Goal: Task Accomplishment & Management: Manage account settings

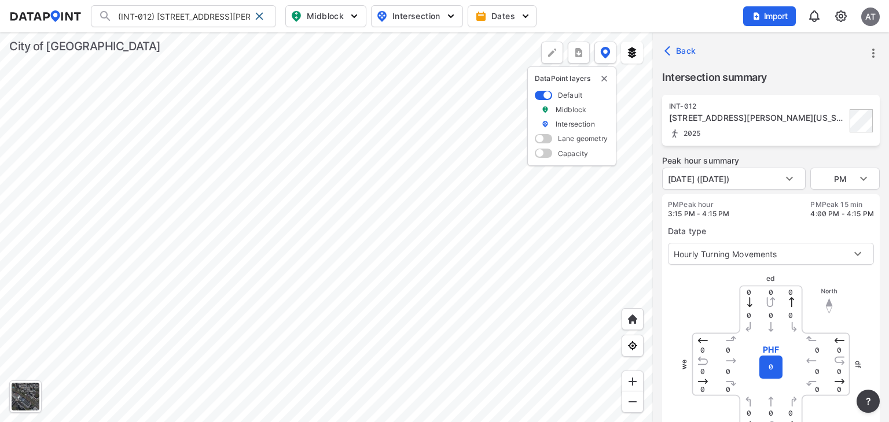
scroll to position [273, 0]
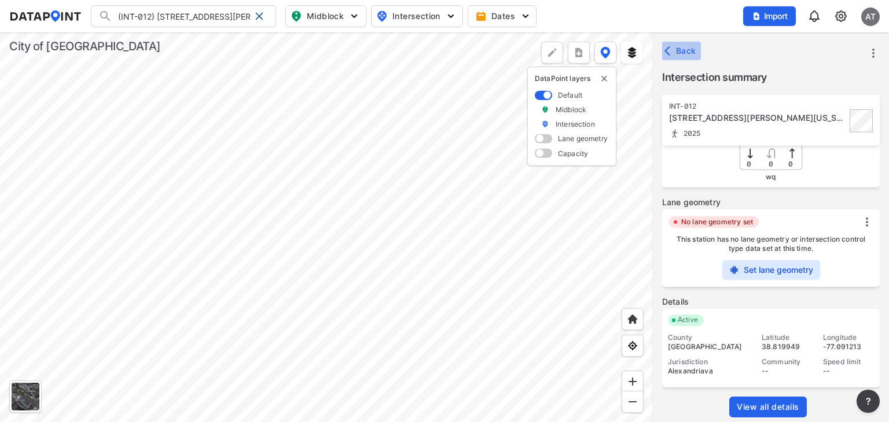
click at [685, 53] on span "Back" at bounding box center [682, 51] width 30 height 12
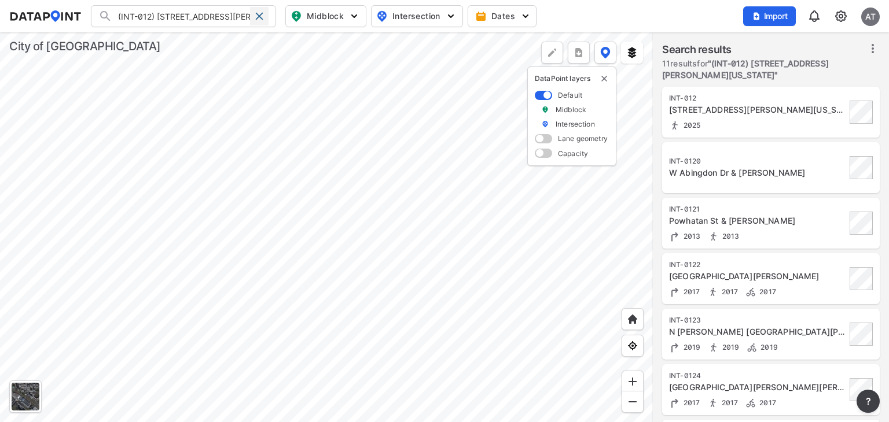
click at [263, 13] on span at bounding box center [259, 16] width 9 height 9
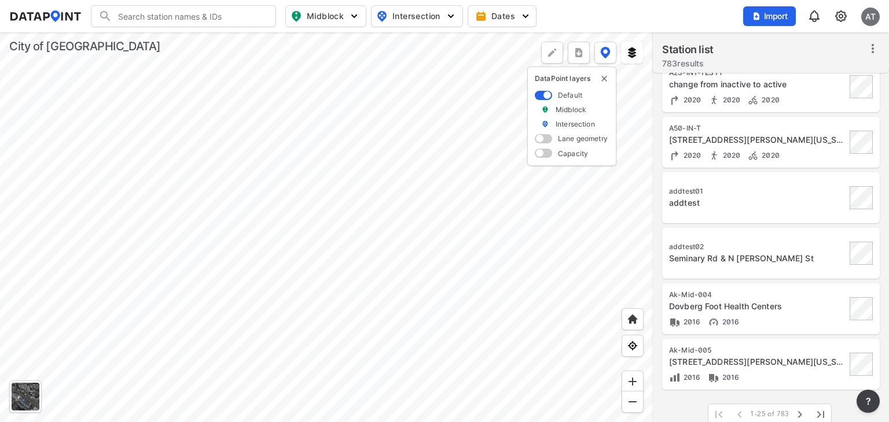
scroll to position [1081, 0]
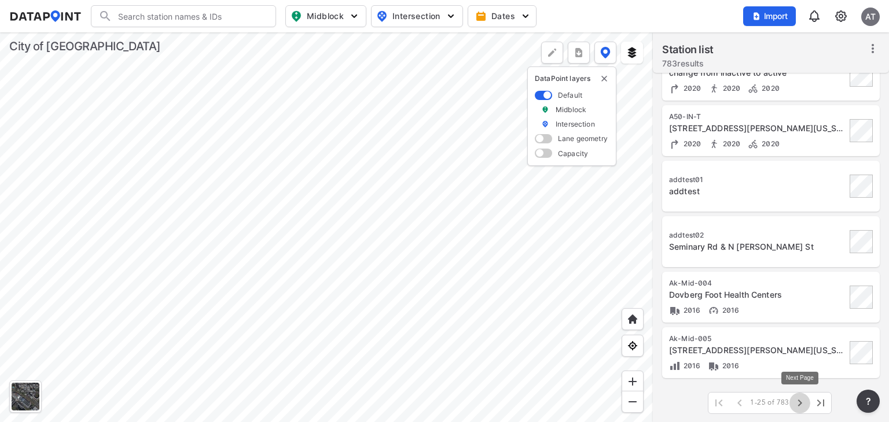
click at [798, 403] on icon "button" at bounding box center [800, 403] width 14 height 14
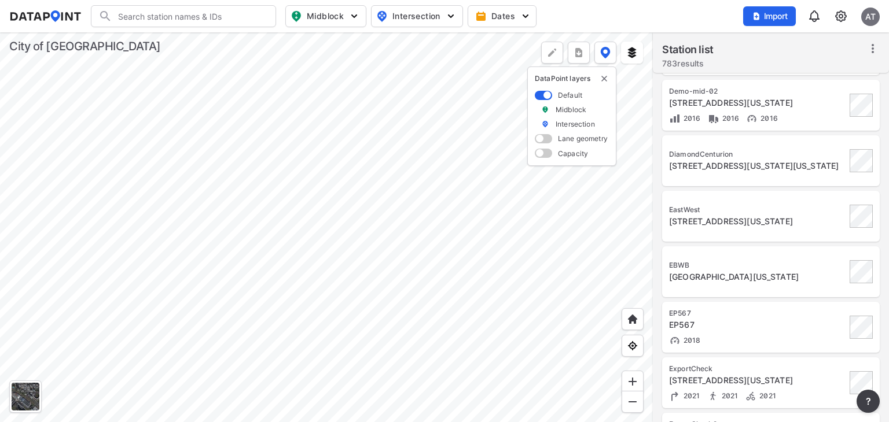
scroll to position [213, 0]
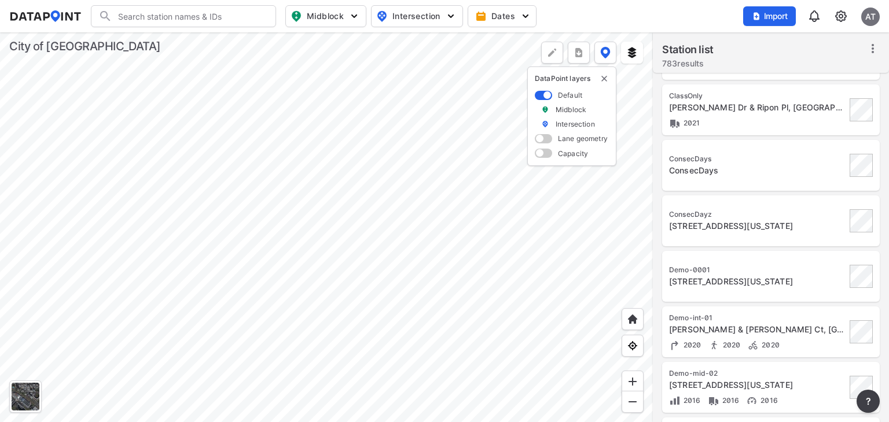
click at [757, 159] on div "ConsecDays" at bounding box center [757, 158] width 177 height 9
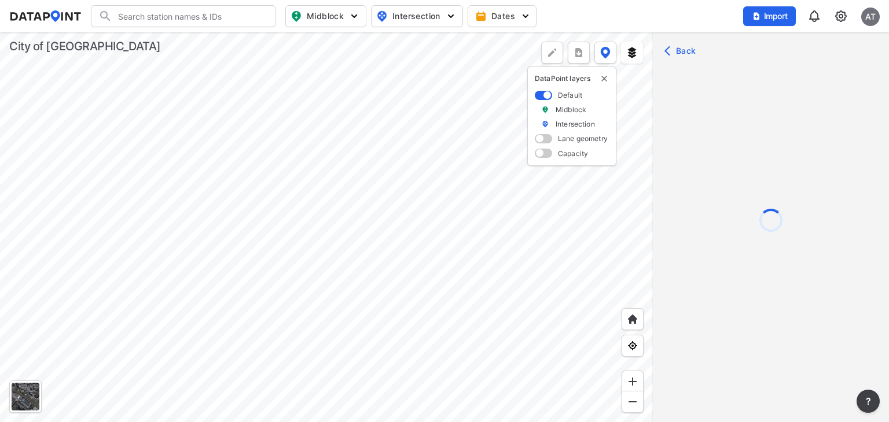
click at [838, 17] on img at bounding box center [841, 16] width 14 height 14
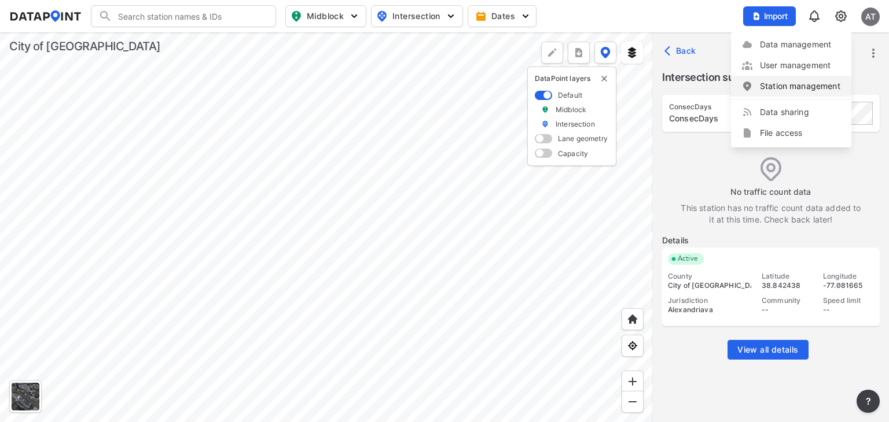
click at [805, 83] on link "Station management" at bounding box center [791, 86] width 100 height 12
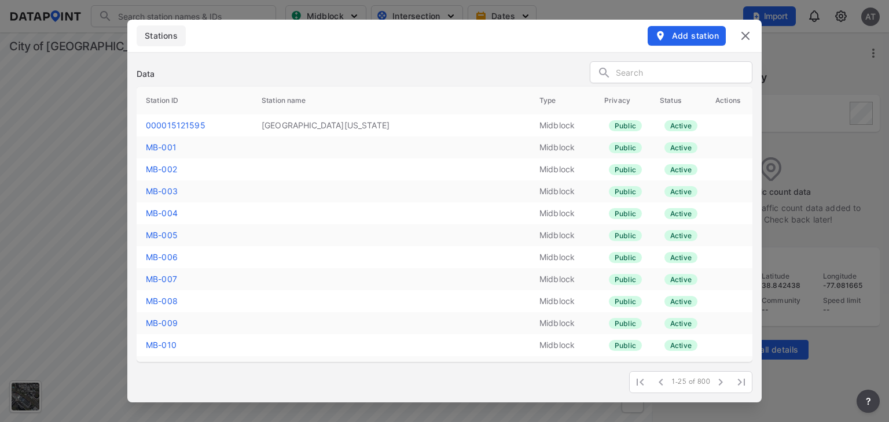
click at [663, 67] on input "text" at bounding box center [684, 72] width 136 height 17
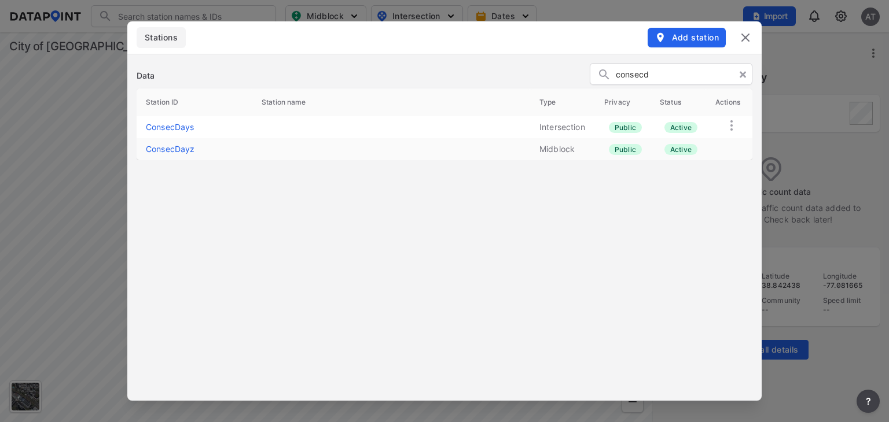
type input "consecd"
click at [187, 128] on link "ConsecDays" at bounding box center [170, 127] width 49 height 10
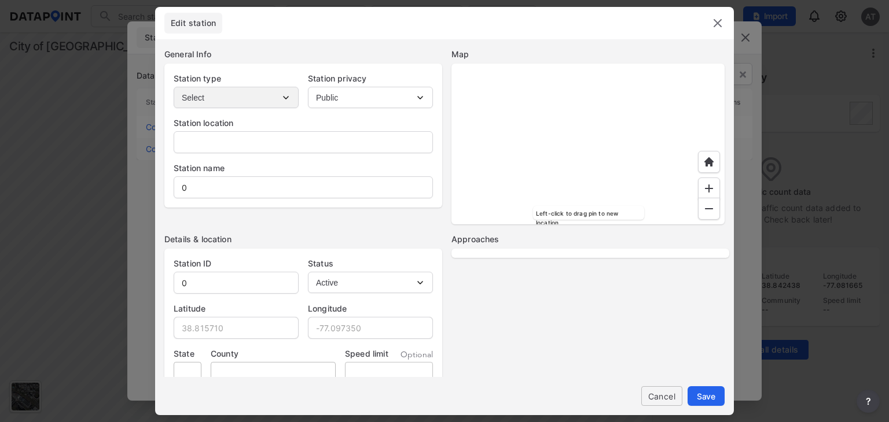
type input "ConsecDays"
type input "38.842438"
type input "-77.081665"
type input "VA"
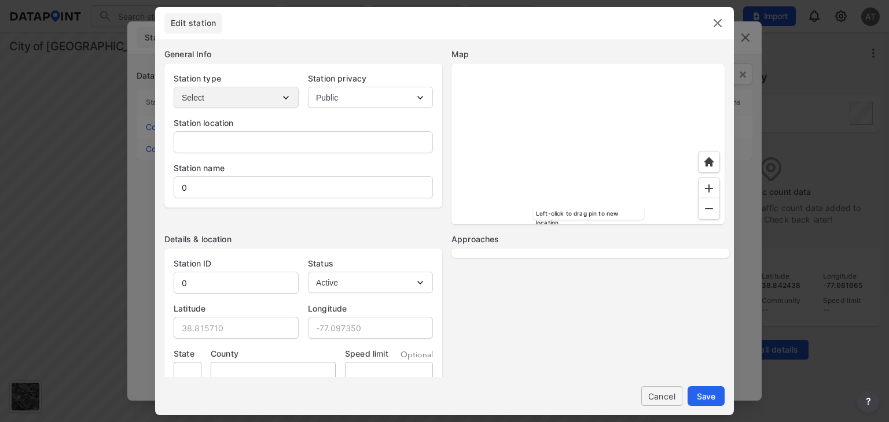
type input "City of [GEOGRAPHIC_DATA]"
select select "2"
select select "WB"
select select "SB"
select select "NB"
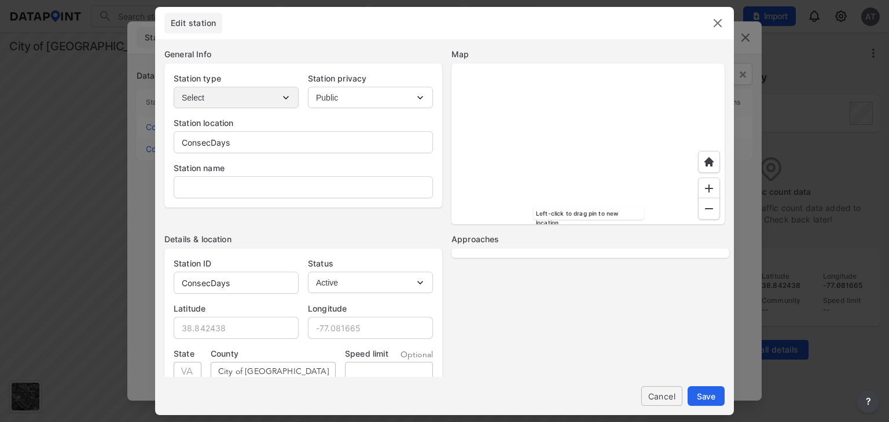
select select "EB"
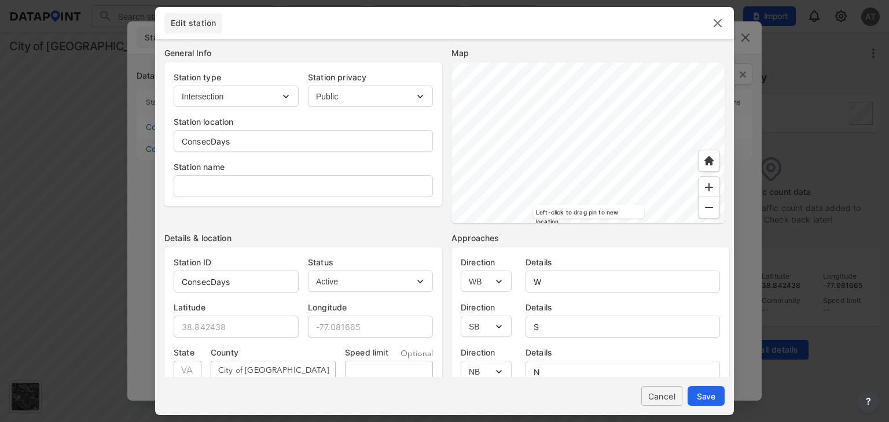
scroll to position [0, 0]
click at [716, 21] on img at bounding box center [717, 23] width 14 height 14
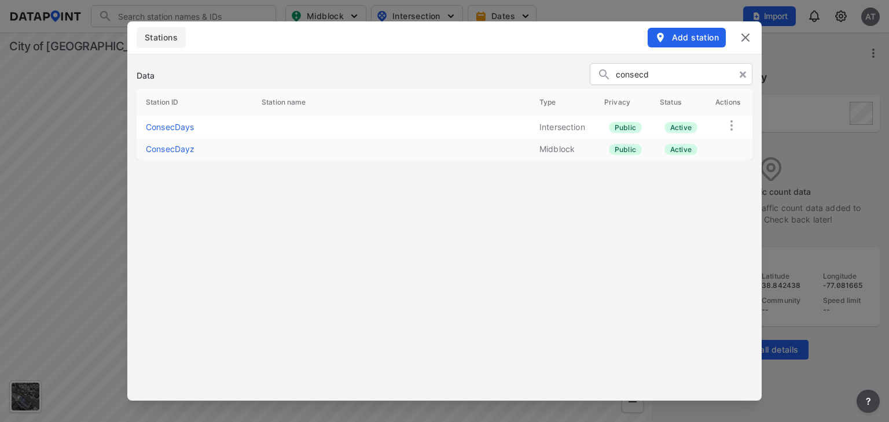
click at [740, 39] on img at bounding box center [745, 38] width 14 height 14
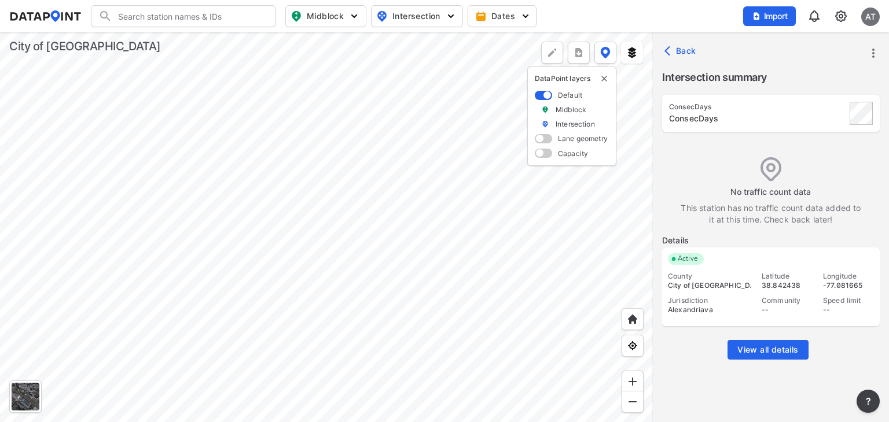
click at [870, 52] on icon "more" at bounding box center [873, 53] width 14 height 14
click at [835, 77] on li "Import" at bounding box center [823, 79] width 111 height 21
click at [875, 51] on icon "more" at bounding box center [873, 53] width 14 height 14
click at [790, 75] on link "Import" at bounding box center [800, 79] width 44 height 12
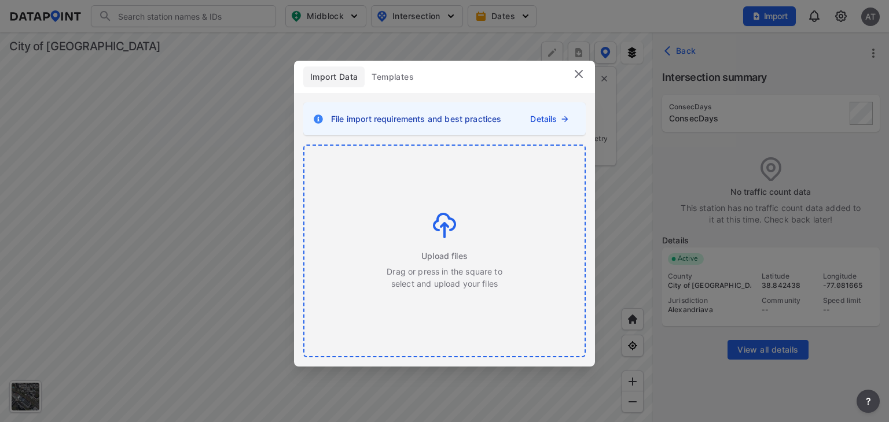
click at [448, 224] on img at bounding box center [444, 225] width 23 height 25
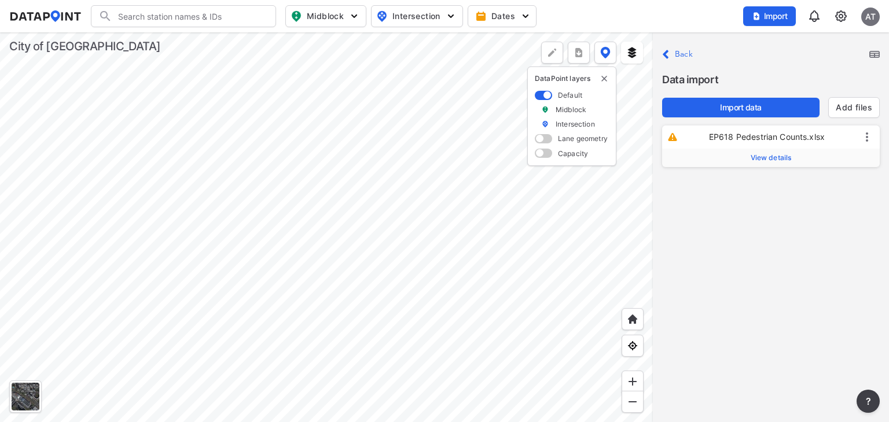
click at [777, 161] on span "View details" at bounding box center [770, 157] width 41 height 9
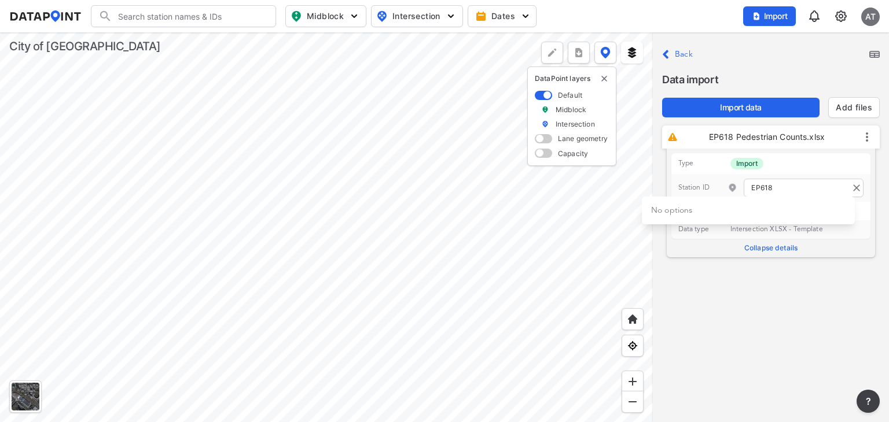
drag, startPoint x: 787, startPoint y: 187, endPoint x: 734, endPoint y: 186, distance: 53.2
click at [734, 186] on div "EP618" at bounding box center [795, 188] width 136 height 19
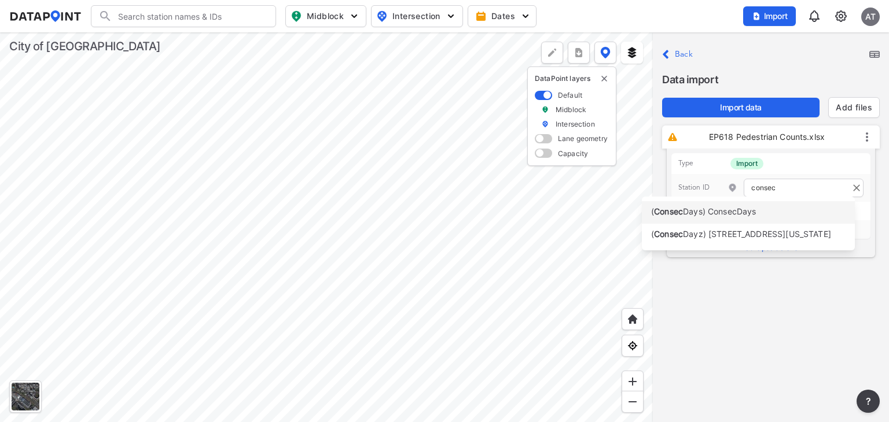
click at [732, 216] on span "Days) ConsecDays" at bounding box center [719, 212] width 73 height 10
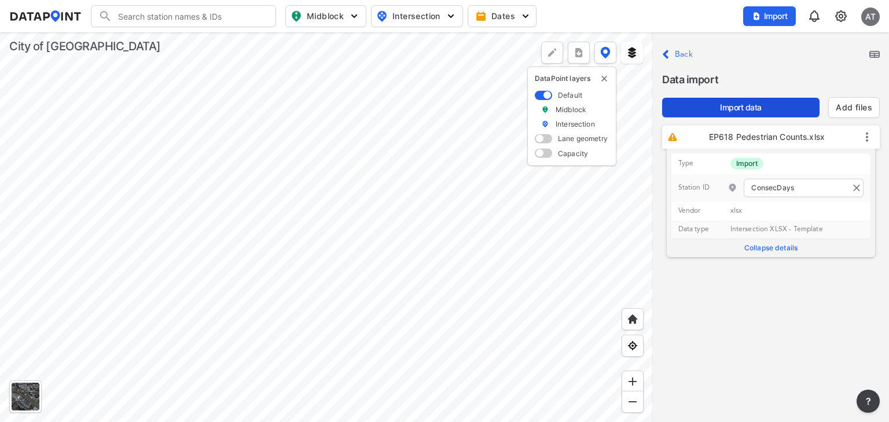
type input "ConsecDays"
click at [754, 114] on button "Import data" at bounding box center [740, 108] width 157 height 20
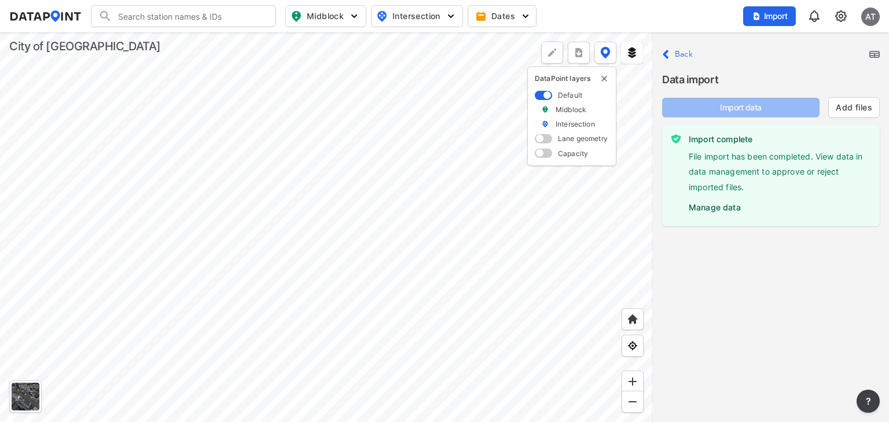
click at [695, 207] on label "Manage data" at bounding box center [780, 204] width 182 height 17
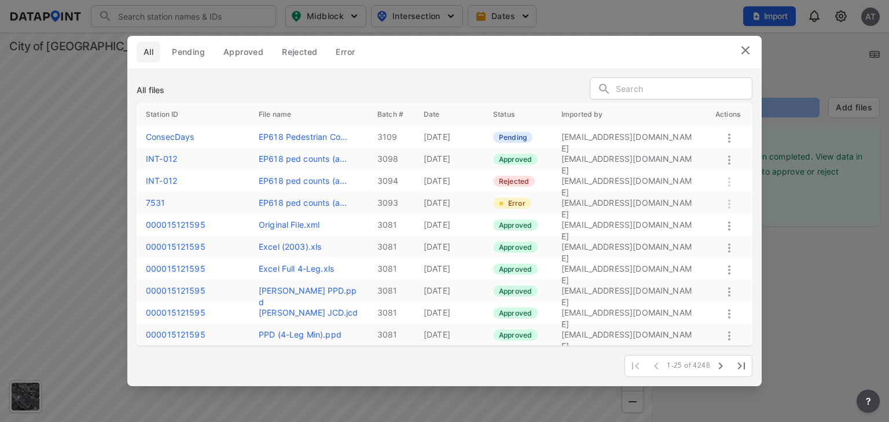
click at [730, 132] on icon at bounding box center [729, 138] width 14 height 14
click at [723, 148] on label "Approve" at bounding box center [714, 145] width 33 height 12
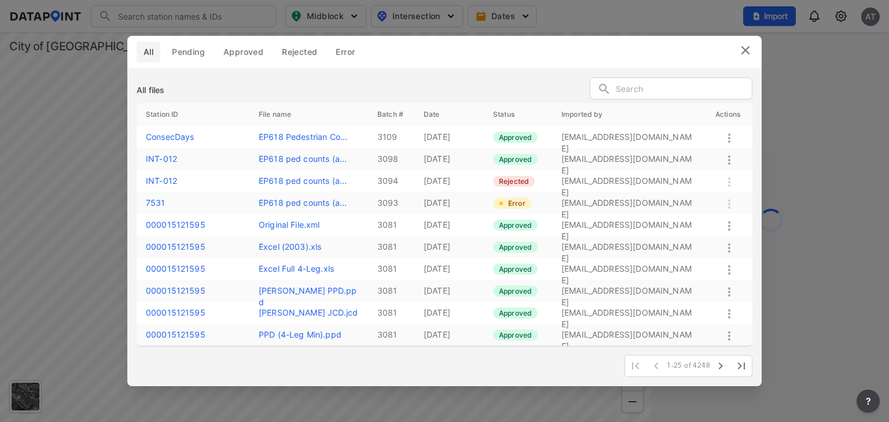
click at [745, 52] on img at bounding box center [745, 50] width 14 height 14
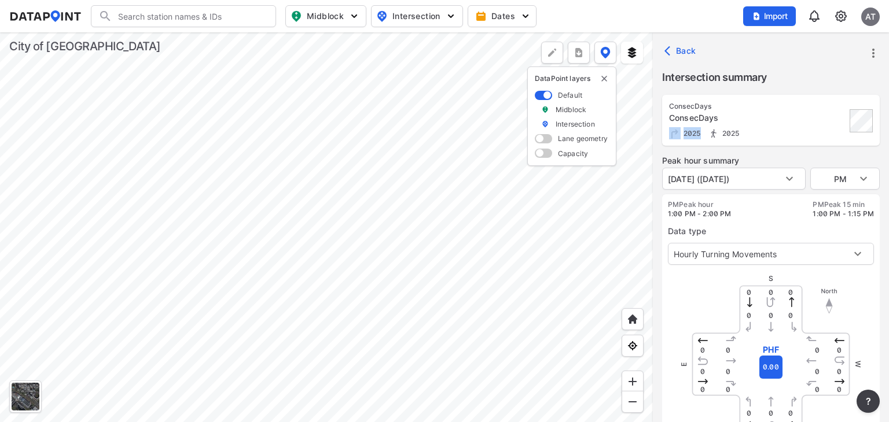
drag, startPoint x: 706, startPoint y: 134, endPoint x: 667, endPoint y: 132, distance: 39.4
click at [667, 132] on div "ConsecDays ConsecDays 2025 2025" at bounding box center [771, 120] width 218 height 51
click at [802, 65] on div "Back" at bounding box center [771, 50] width 236 height 37
click at [673, 49] on icon "button" at bounding box center [670, 51] width 12 height 12
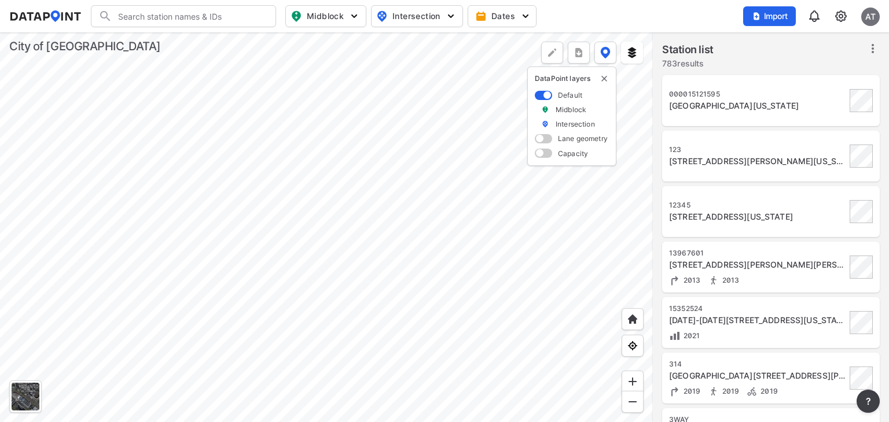
click at [418, 134] on div at bounding box center [326, 227] width 653 height 390
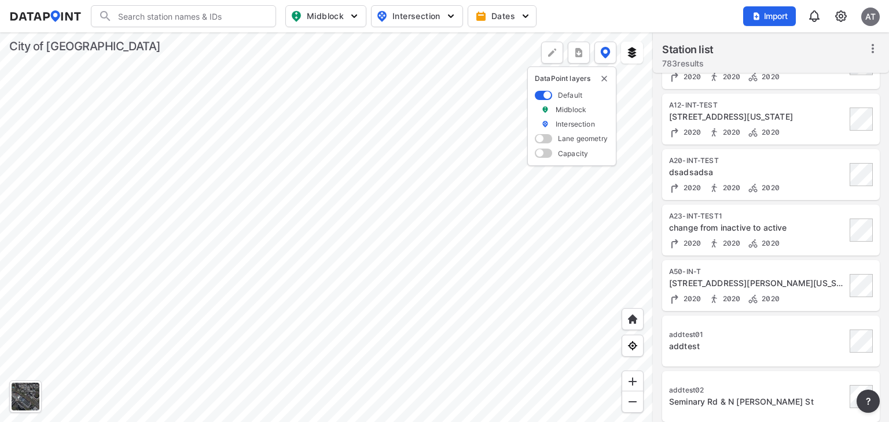
scroll to position [1081, 0]
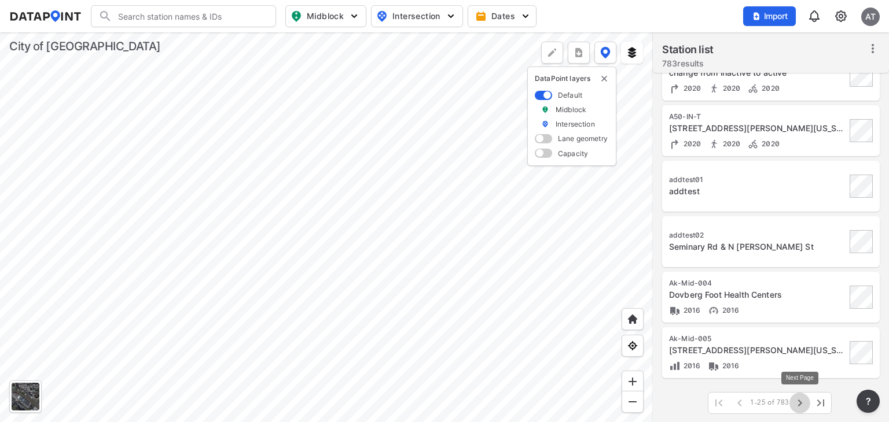
click at [798, 407] on icon "button" at bounding box center [800, 403] width 14 height 14
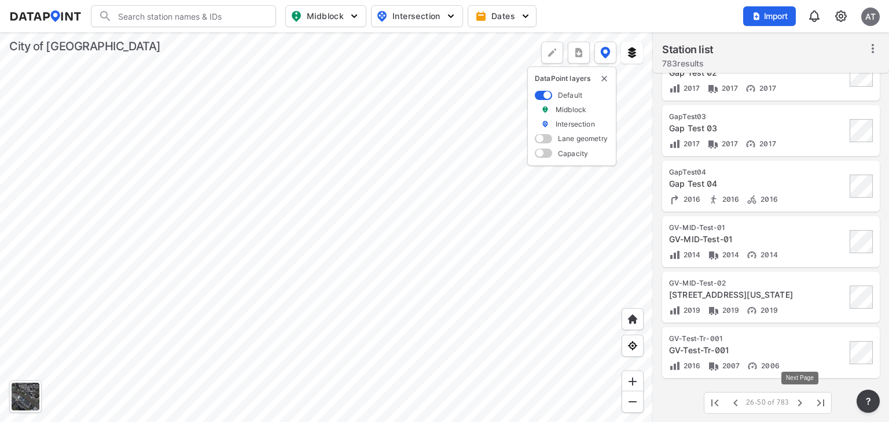
click at [798, 407] on icon "button" at bounding box center [800, 403] width 14 height 14
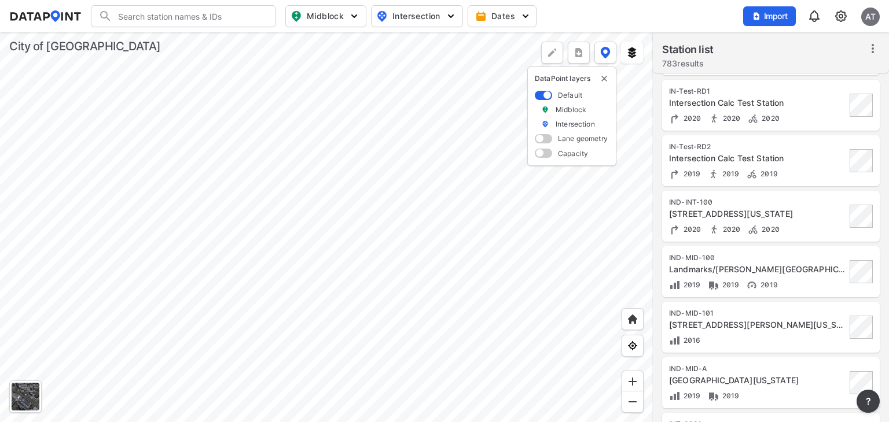
scroll to position [0, 0]
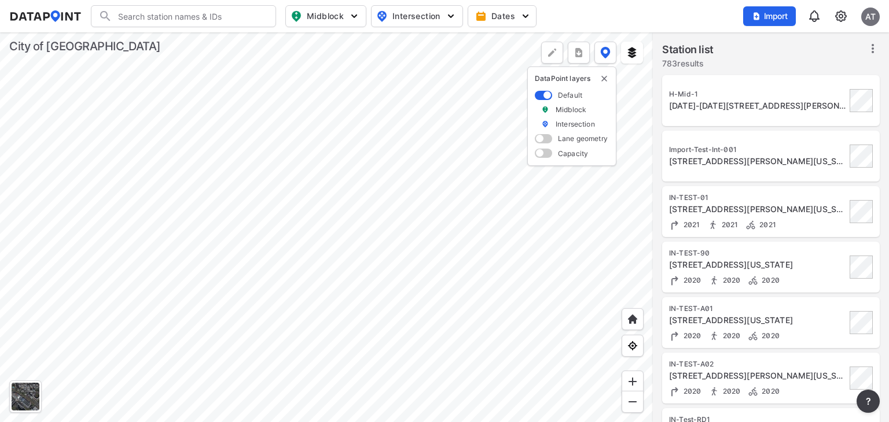
click at [759, 148] on div "Import-Test-Int-001" at bounding box center [757, 149] width 177 height 9
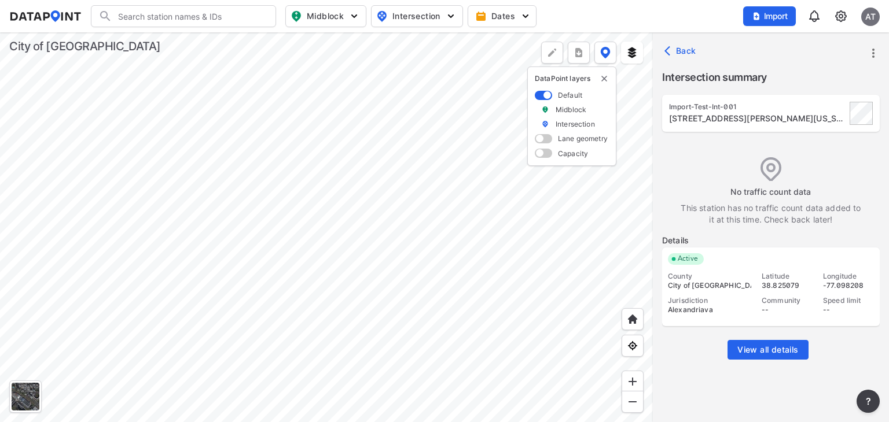
click at [840, 20] on img at bounding box center [841, 16] width 14 height 14
click at [809, 90] on link "Station management" at bounding box center [791, 86] width 100 height 12
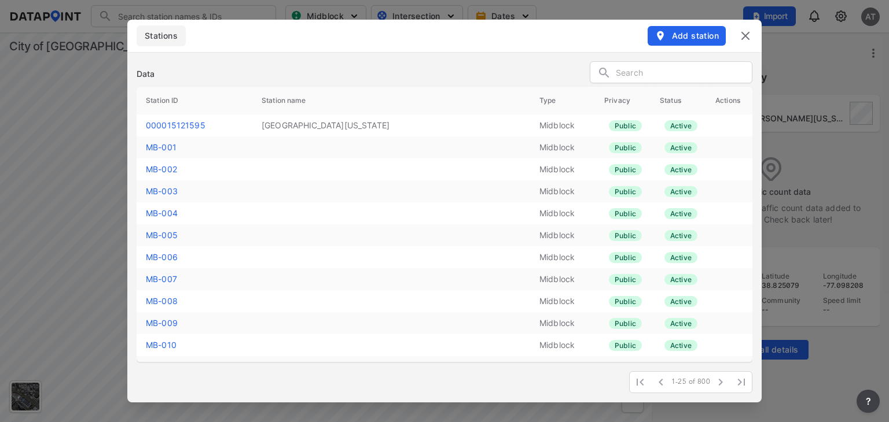
click at [673, 71] on input "text" at bounding box center [684, 72] width 136 height 17
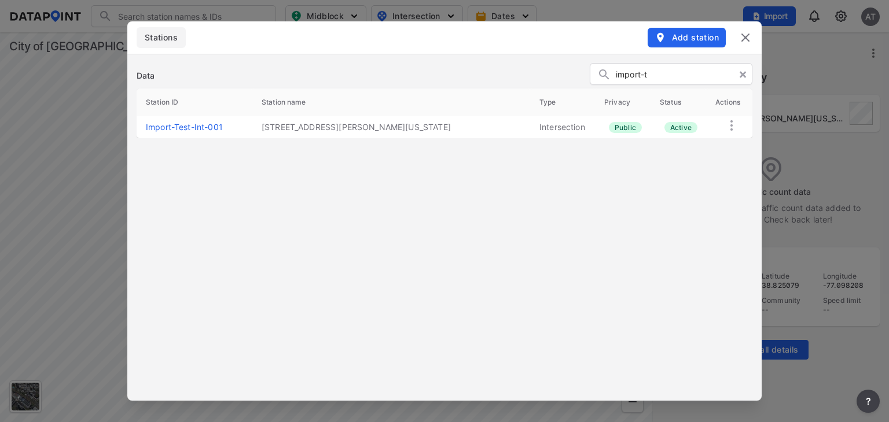
type input "import-t"
click at [204, 128] on link "Import-Test-Int-001" at bounding box center [184, 127] width 77 height 10
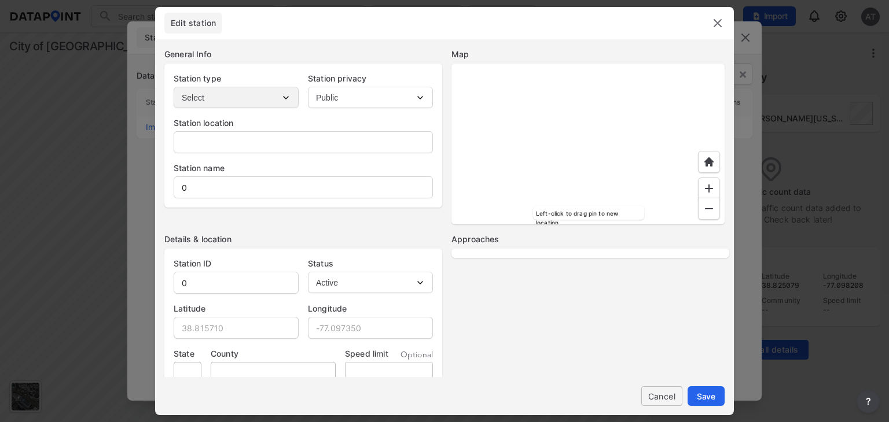
type input "[STREET_ADDRESS][PERSON_NAME][US_STATE]"
type input "Import-Test-Int-001"
type input "38.825079"
type input "-77.098208"
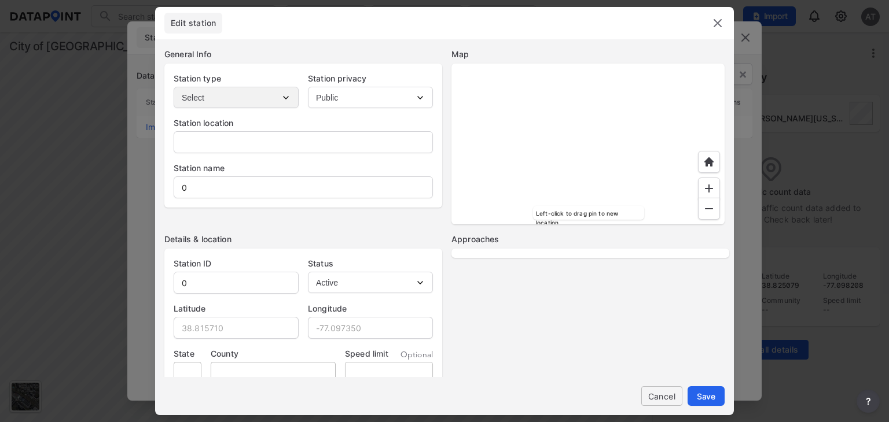
type input "VA"
type input "City of [GEOGRAPHIC_DATA]"
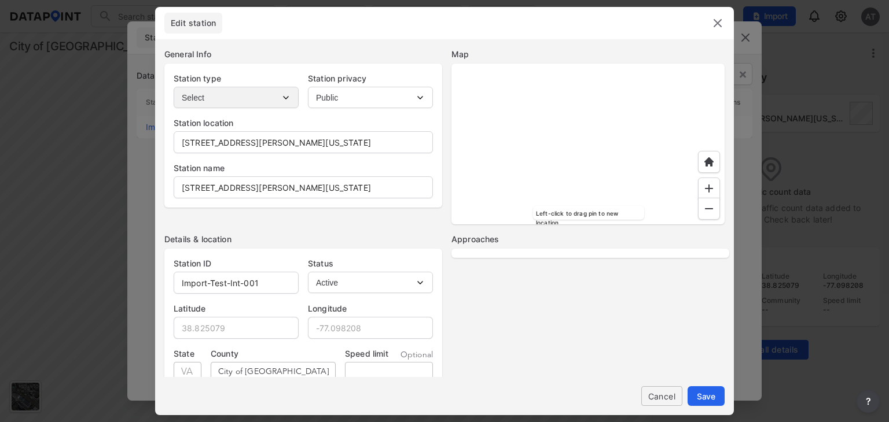
select select "2"
select select "WB"
select select "SB"
select select "NB"
select select "EB"
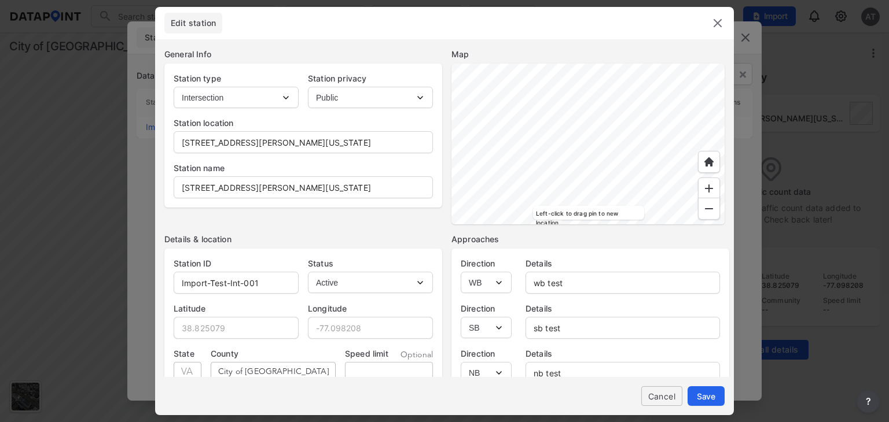
click at [718, 28] on img at bounding box center [717, 23] width 14 height 14
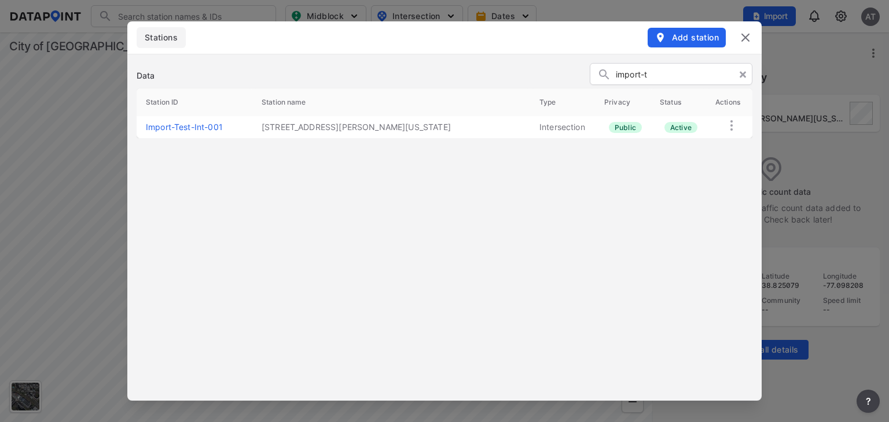
click at [745, 40] on img at bounding box center [745, 38] width 14 height 14
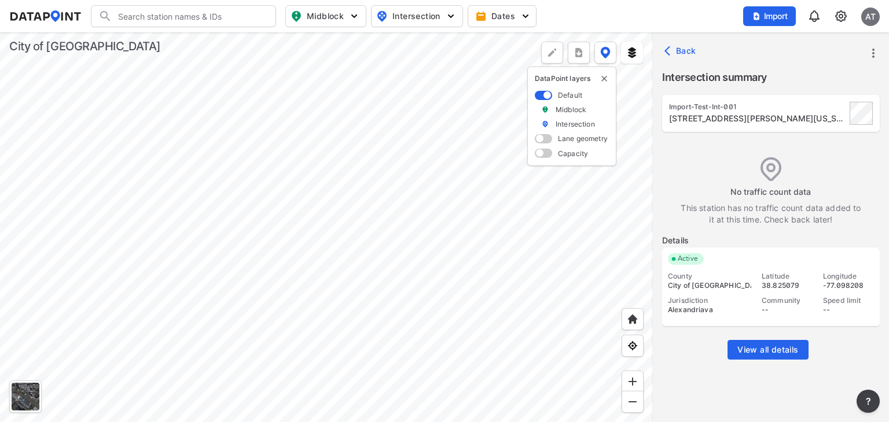
click at [873, 54] on icon "more" at bounding box center [873, 53] width 14 height 14
click at [789, 77] on img at bounding box center [784, 79] width 12 height 12
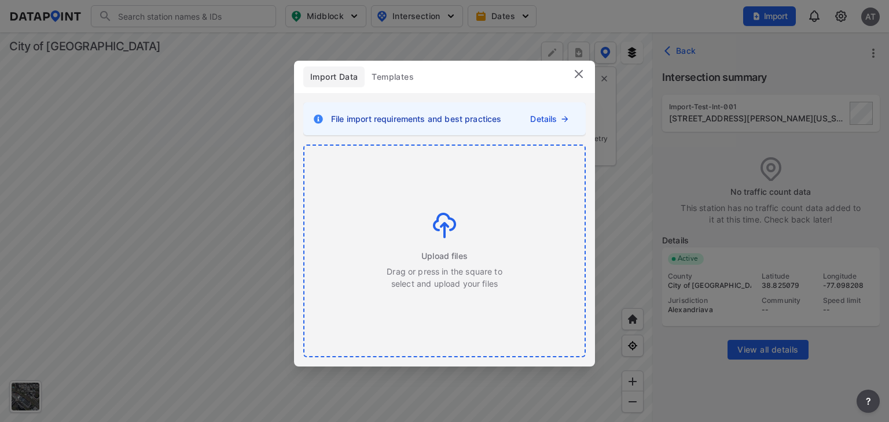
click at [447, 220] on img at bounding box center [444, 225] width 23 height 25
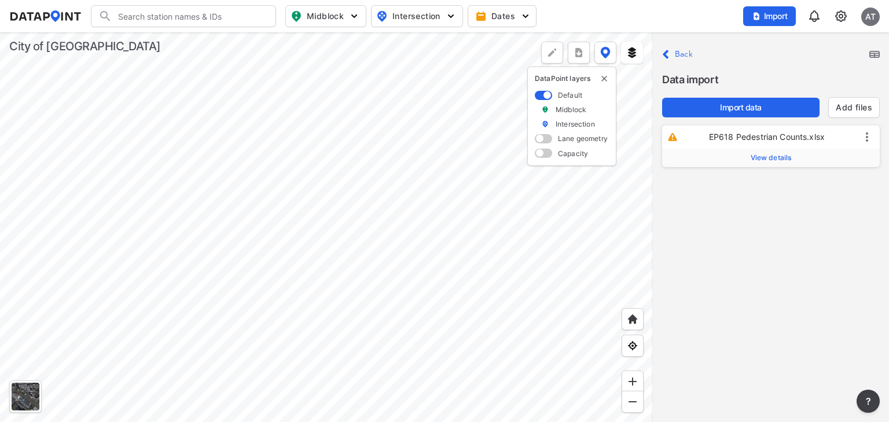
click at [775, 156] on span "View details" at bounding box center [770, 157] width 41 height 9
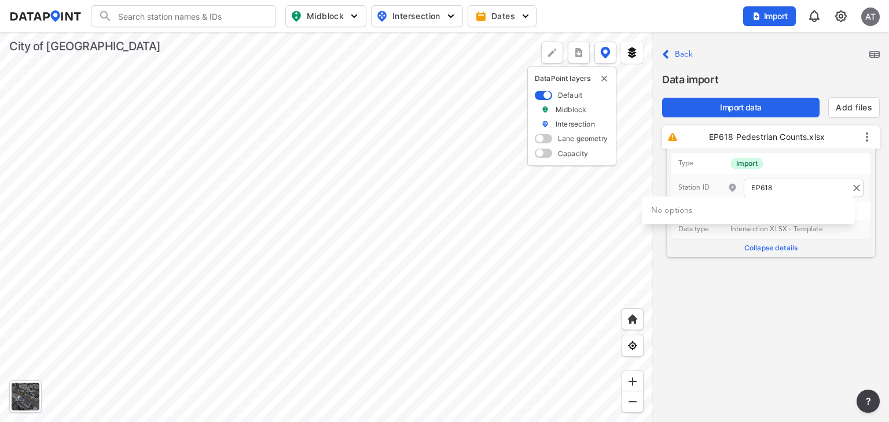
drag, startPoint x: 781, startPoint y: 190, endPoint x: 714, endPoint y: 185, distance: 66.7
click at [714, 185] on p "Station ID EP618" at bounding box center [771, 188] width 200 height 28
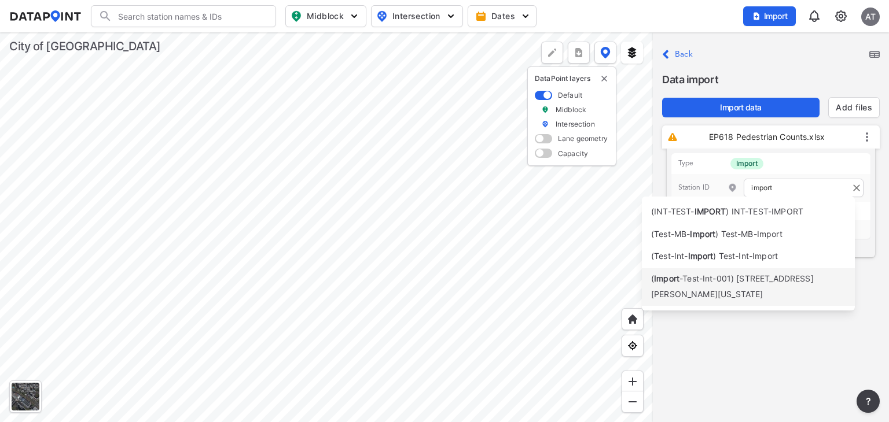
click at [757, 284] on span "-Test-Int-001) [STREET_ADDRESS][PERSON_NAME][US_STATE]" at bounding box center [732, 286] width 163 height 25
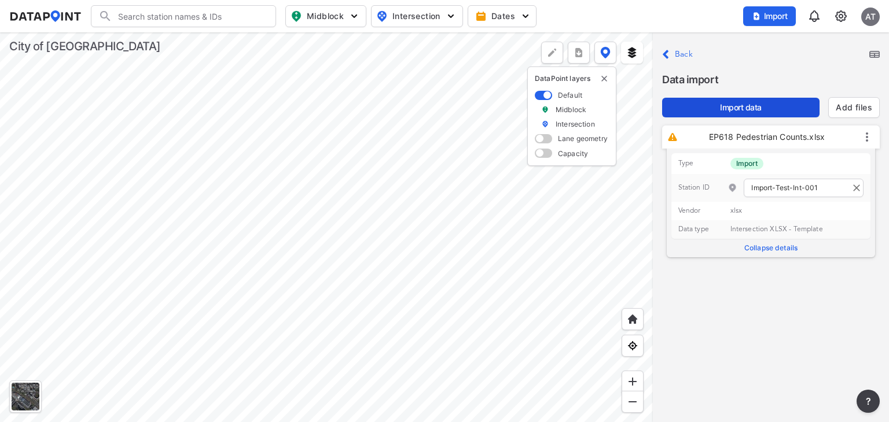
type input "Import-Test-Int-001"
click at [766, 107] on span "Import data" at bounding box center [740, 108] width 139 height 12
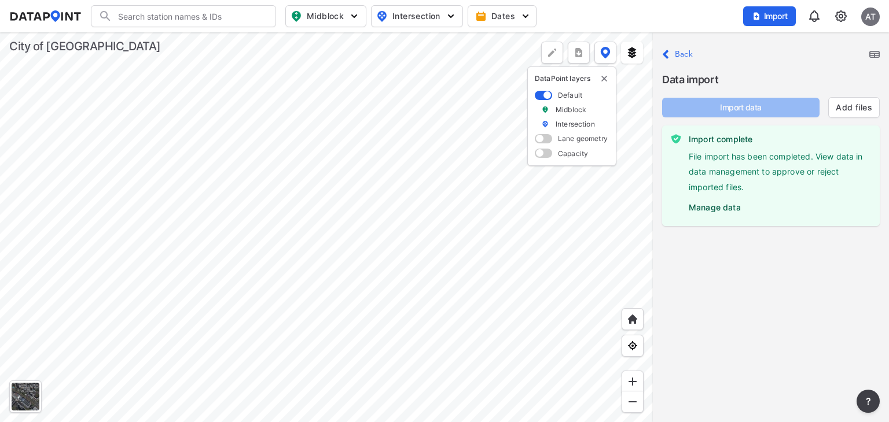
click at [724, 205] on label "Manage data" at bounding box center [780, 204] width 182 height 17
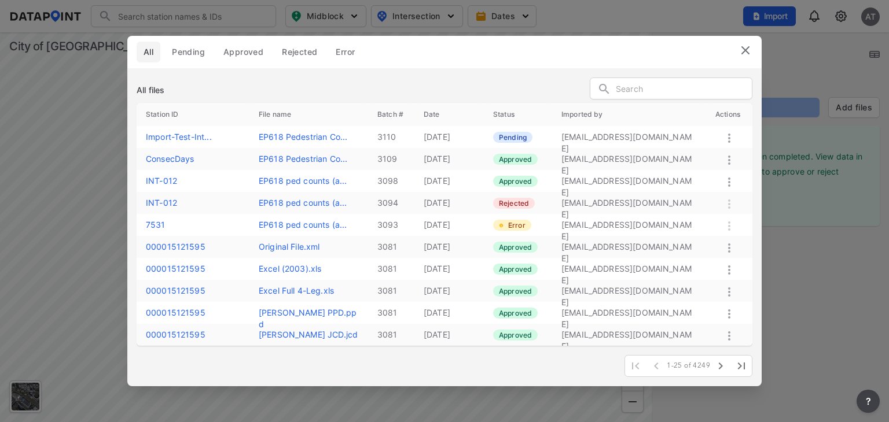
click at [730, 138] on icon at bounding box center [729, 138] width 2 height 9
click at [722, 152] on label "Approve" at bounding box center [713, 151] width 33 height 12
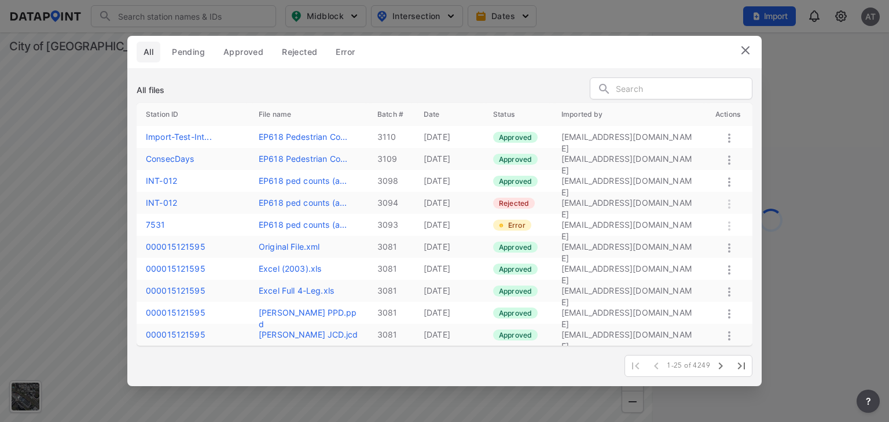
click at [741, 54] on img at bounding box center [745, 50] width 14 height 14
